Goal: Information Seeking & Learning: Learn about a topic

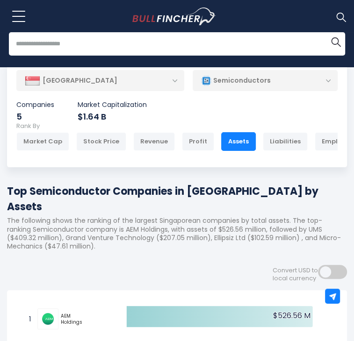
drag, startPoint x: 8, startPoint y: 153, endPoint x: 43, endPoint y: 165, distance: 36.5
click at [43, 184] on h1 "Top Semiconductor Companies in [GEOGRAPHIC_DATA] by Assets" at bounding box center [177, 199] width 340 height 31
copy h1 "Top Semiconductor Companies in [GEOGRAPHIC_DATA] by Assets"
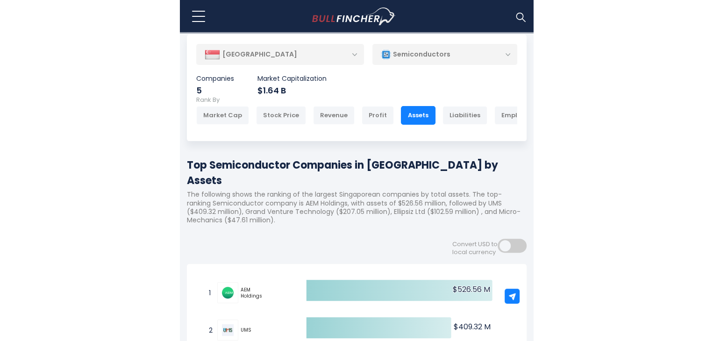
scroll to position [47, 0]
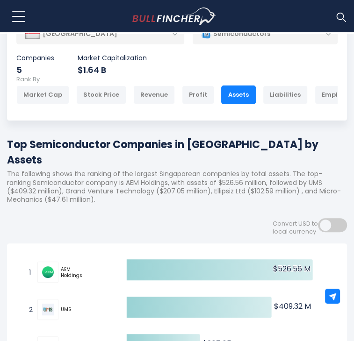
click at [51, 266] on img at bounding box center [48, 272] width 12 height 12
click at [73, 266] on span "AEM Holdings" at bounding box center [75, 272] width 29 height 12
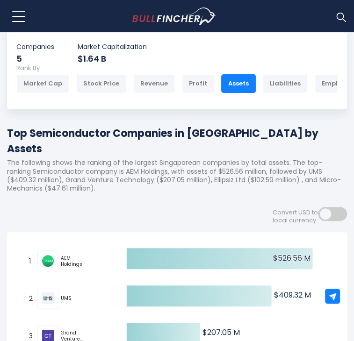
scroll to position [0, 0]
